Goal: Information Seeking & Learning: Learn about a topic

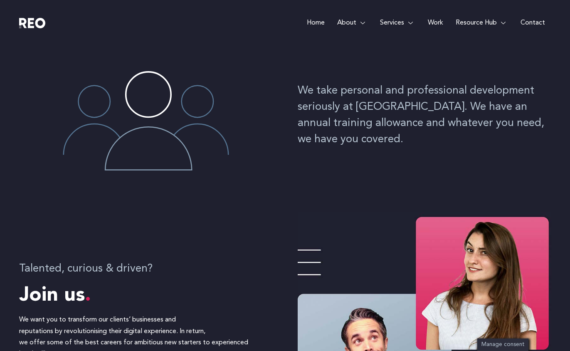
scroll to position [110, 0]
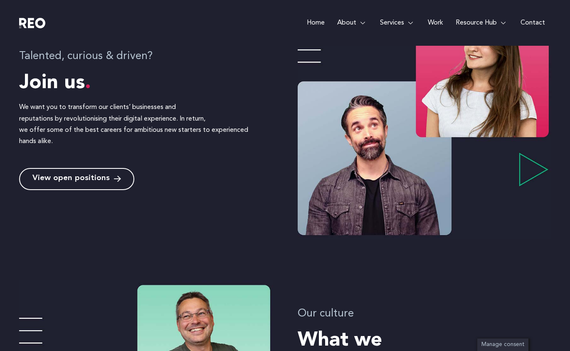
click at [88, 173] on link "View open positions" at bounding box center [76, 179] width 115 height 22
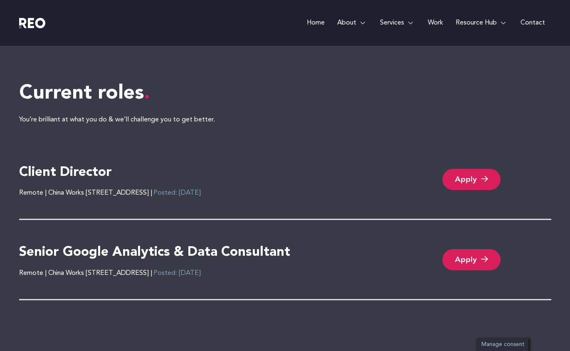
scroll to position [1732, 0]
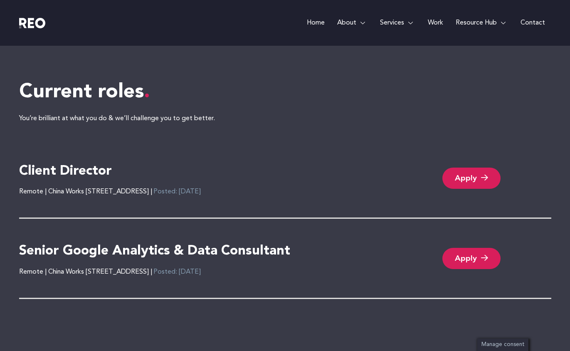
click at [102, 173] on h4 "Client Director" at bounding box center [65, 171] width 93 height 17
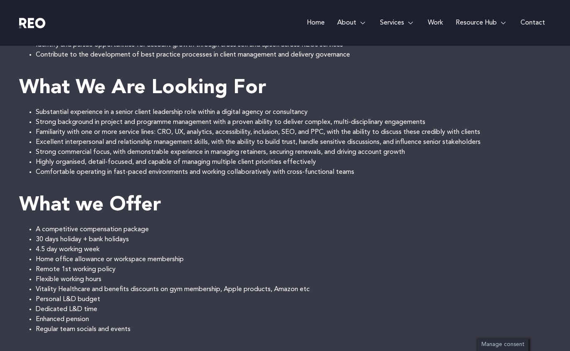
scroll to position [508, 0]
drag, startPoint x: 115, startPoint y: 259, endPoint x: 37, endPoint y: 250, distance: 79.0
click at [37, 250] on div "REO Group brings together three specialist digital brands: REO Digital, Arc Inc…" at bounding box center [285, 34] width 532 height 599
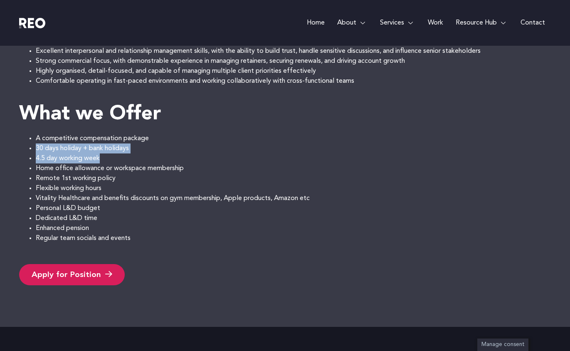
scroll to position [550, 0]
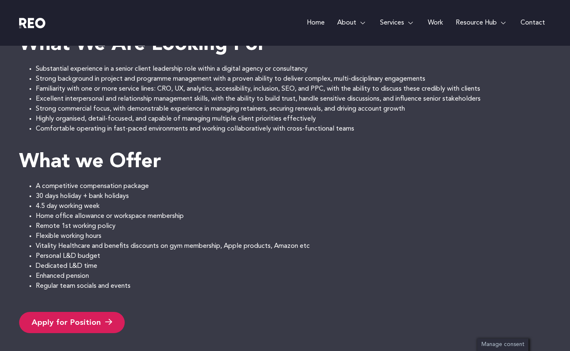
click at [118, 231] on li "Remote 1st working policy" at bounding box center [294, 226] width 516 height 10
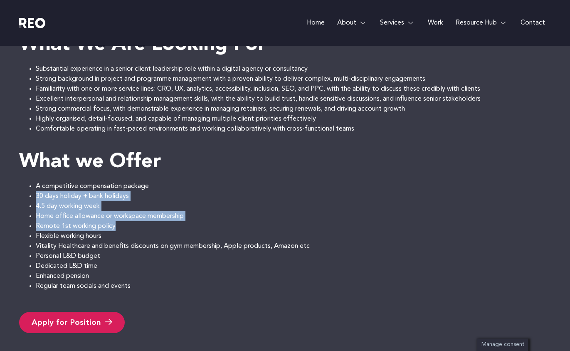
drag, startPoint x: 119, startPoint y: 236, endPoint x: 34, endPoint y: 206, distance: 90.2
copy div "30 days holiday + bank holidays 4.5 day working week Home office allowance or w…"
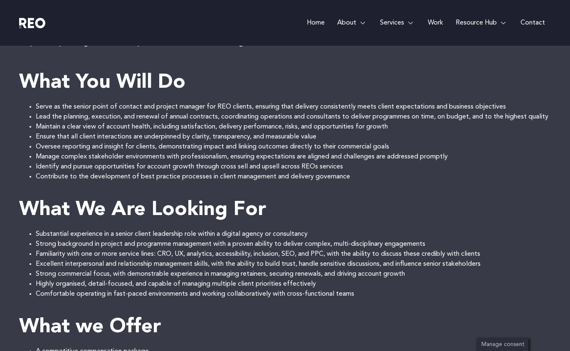
scroll to position [386, 0]
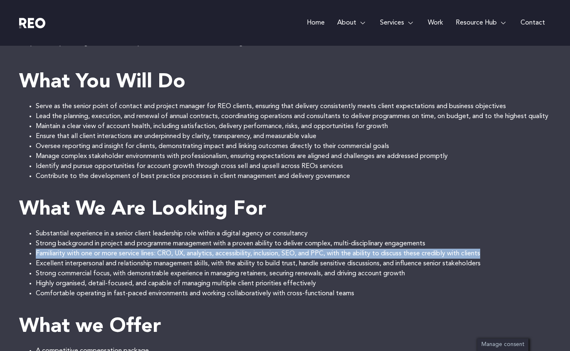
drag, startPoint x: 494, startPoint y: 262, endPoint x: 36, endPoint y: 262, distance: 458.2
click at [36, 259] on li "Familiarity with one or more service lines: CRO, UX, analytics, accessibility, …" at bounding box center [294, 254] width 516 height 10
copy li "Familiarity with one or more service lines: CRO, UX, analytics, accessibility, …"
